Goal: Information Seeking & Learning: Learn about a topic

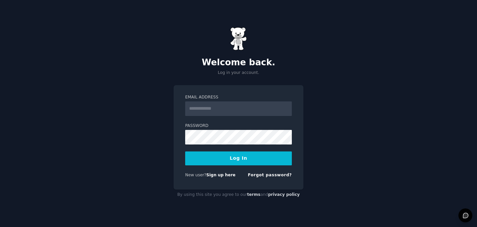
click at [213, 109] on input "Email Address" at bounding box center [238, 108] width 107 height 15
click at [185, 151] on button "Log In" at bounding box center [238, 158] width 107 height 14
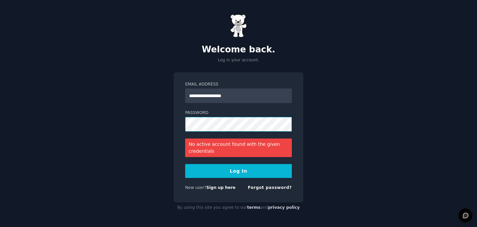
click at [166, 126] on div "**********" at bounding box center [238, 113] width 477 height 227
click at [203, 95] on input "**********" at bounding box center [238, 95] width 107 height 15
type input "**********"
click at [203, 173] on button "Log In" at bounding box center [238, 171] width 107 height 14
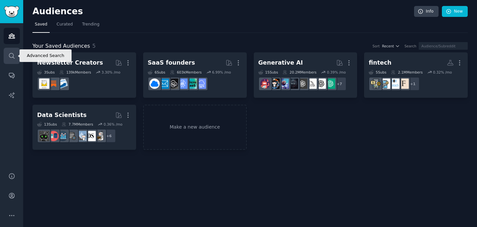
click at [4, 59] on link "Search" at bounding box center [12, 56] width 16 height 16
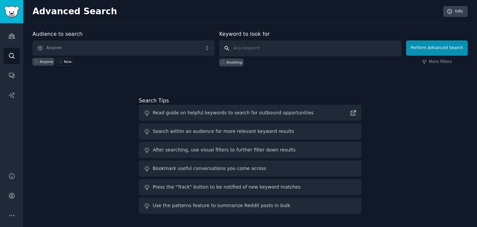
click at [290, 49] on input "text" at bounding box center [310, 48] width 182 height 16
type input "GST"
click button "Perform Advanced Search" at bounding box center [437, 47] width 62 height 15
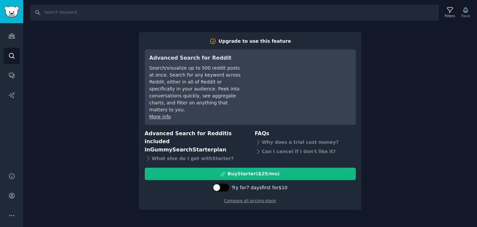
click at [227, 183] on div at bounding box center [221, 187] width 17 height 8
click at [219, 186] on div at bounding box center [217, 187] width 5 height 3
click at [223, 186] on div at bounding box center [224, 187] width 3 height 3
click at [218, 186] on icon at bounding box center [217, 188] width 4 height 4
checkbox input "false"
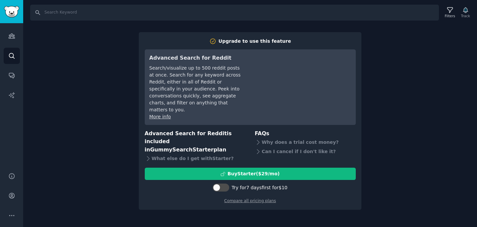
click at [107, 119] on div "Search Filters Track Upgrade to use this feature Advanced Search for Reddit Sea…" at bounding box center [250, 113] width 454 height 227
click at [8, 33] on icon "Sidebar" at bounding box center [11, 35] width 7 height 7
